Goal: Use online tool/utility: Utilize a website feature to perform a specific function

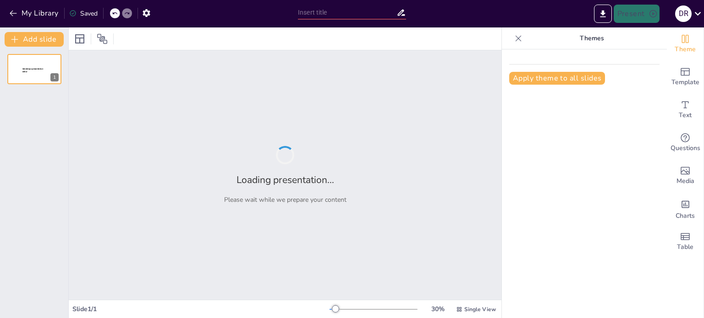
type input "DM SMART FOOD: A Nova Era do Autoatendimento"
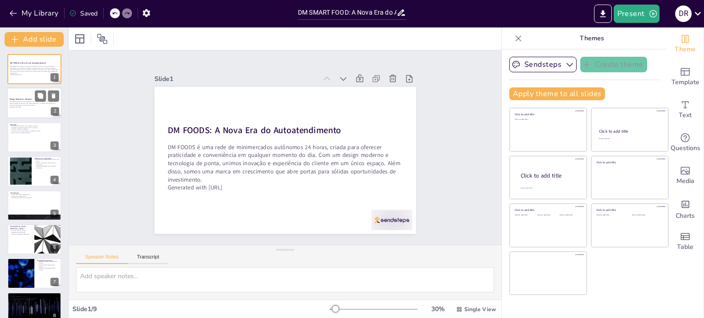
click at [28, 109] on div at bounding box center [34, 103] width 55 height 31
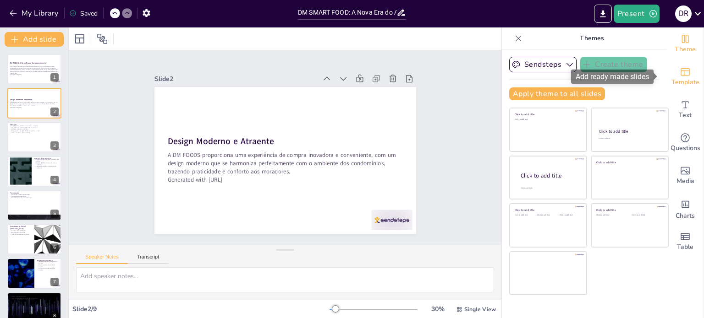
click at [684, 76] on div "Template" at bounding box center [685, 76] width 37 height 33
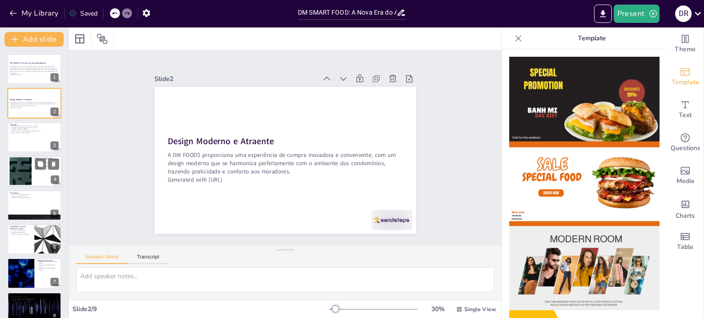
click at [18, 170] on div at bounding box center [20, 172] width 49 height 28
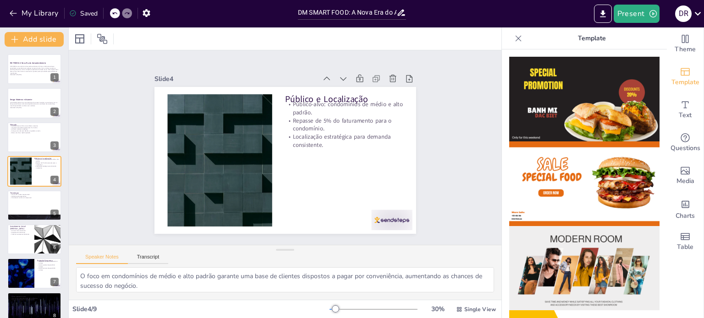
scroll to position [46, 0]
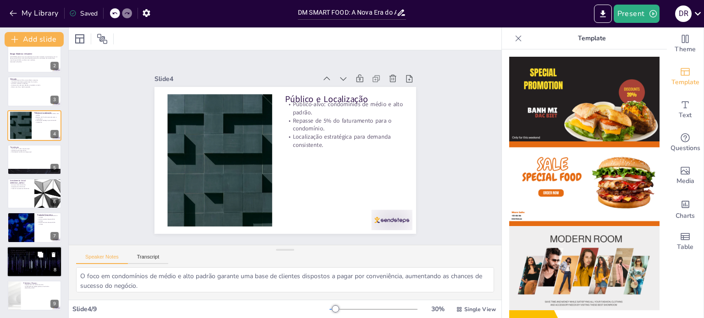
click at [33, 261] on div at bounding box center [34, 262] width 55 height 31
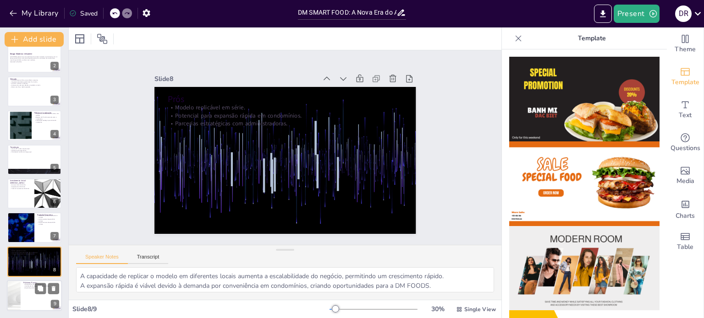
click at [28, 284] on p "Mapeamento de condomínios-alvo." at bounding box center [41, 285] width 36 height 2
type textarea "O mapeamento é crucial para identificar os melhores locais para a implementação…"
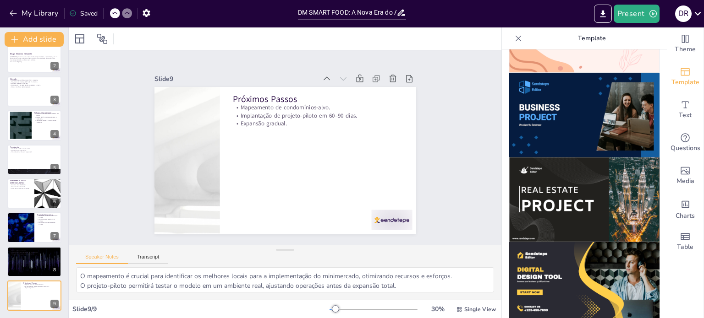
scroll to position [710, 0]
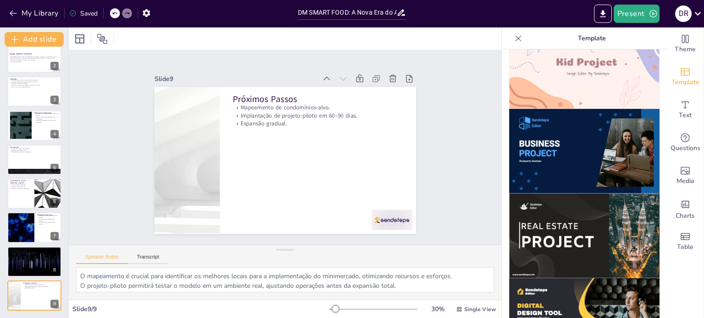
click at [574, 212] on img at bounding box center [584, 236] width 150 height 85
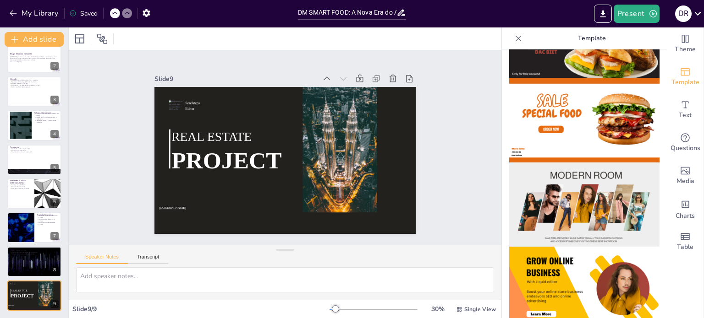
scroll to position [0, 0]
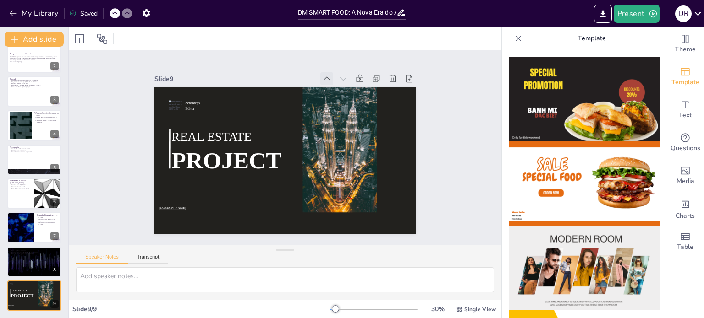
click at [324, 77] on icon at bounding box center [327, 79] width 6 height 4
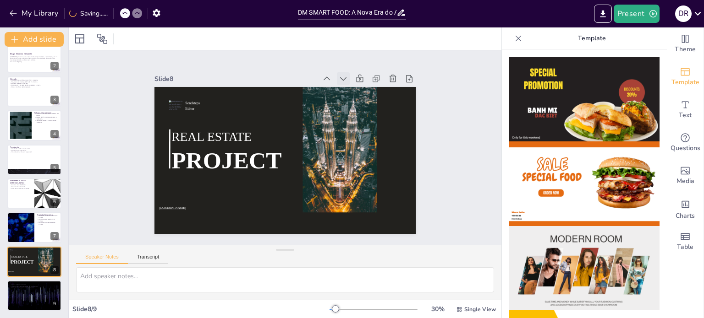
click at [339, 76] on icon at bounding box center [343, 78] width 9 height 9
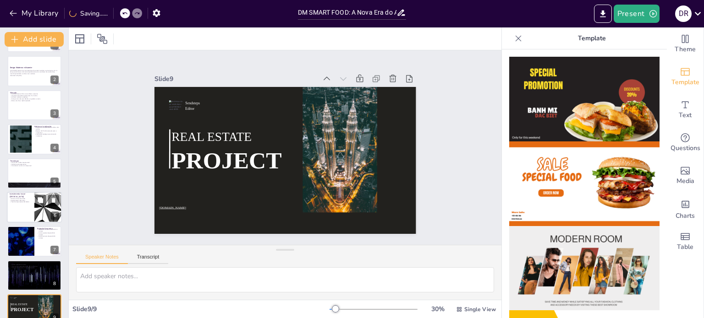
scroll to position [46, 0]
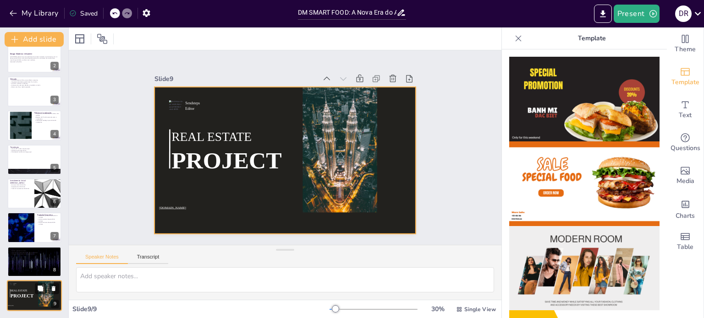
click at [34, 291] on div at bounding box center [34, 295] width 55 height 31
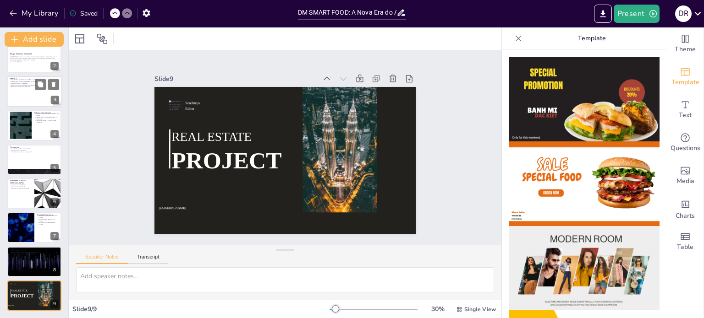
scroll to position [0, 0]
